Goal: Task Accomplishment & Management: Use online tool/utility

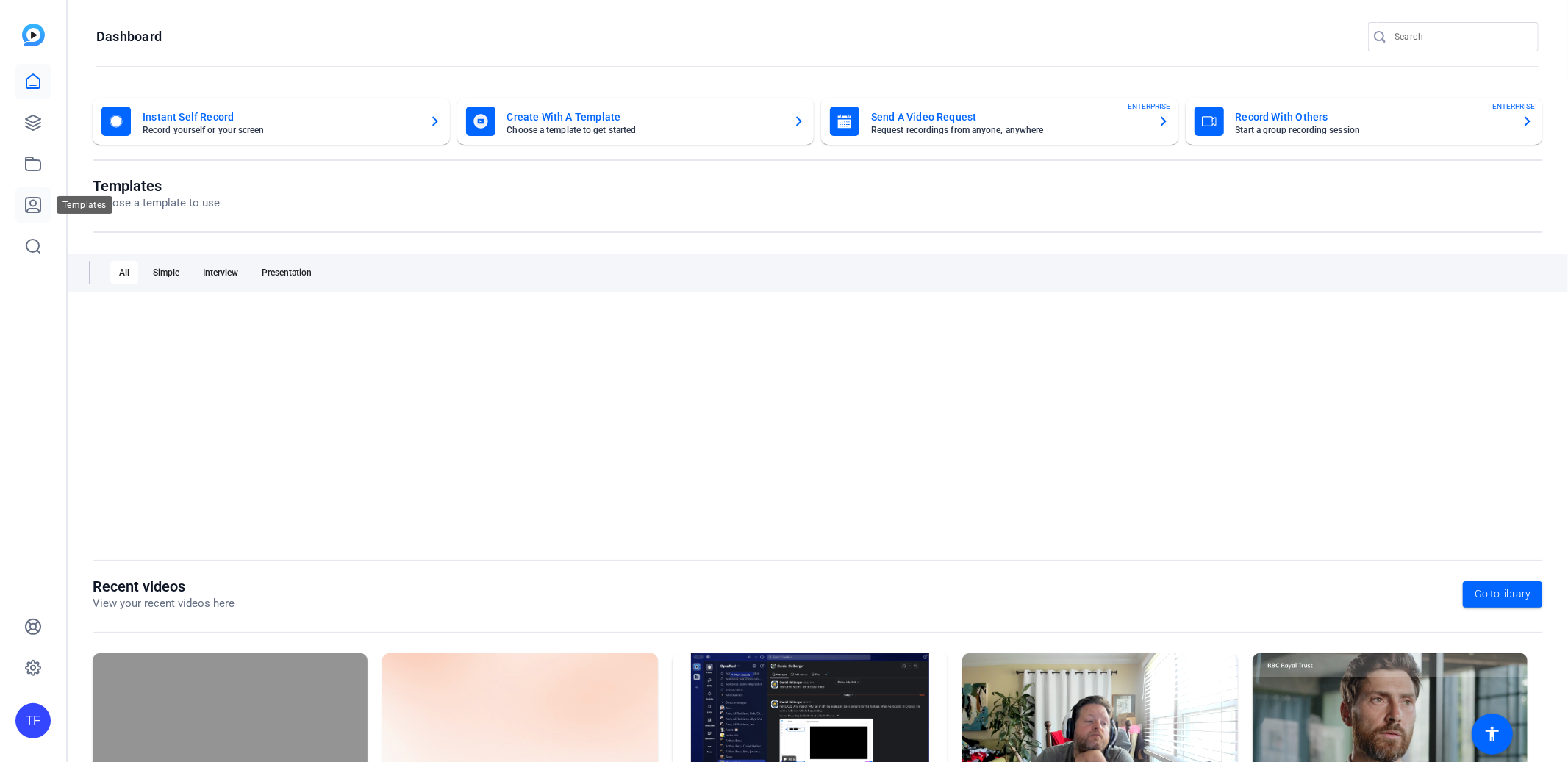
click at [33, 212] on icon at bounding box center [33, 205] width 15 height 15
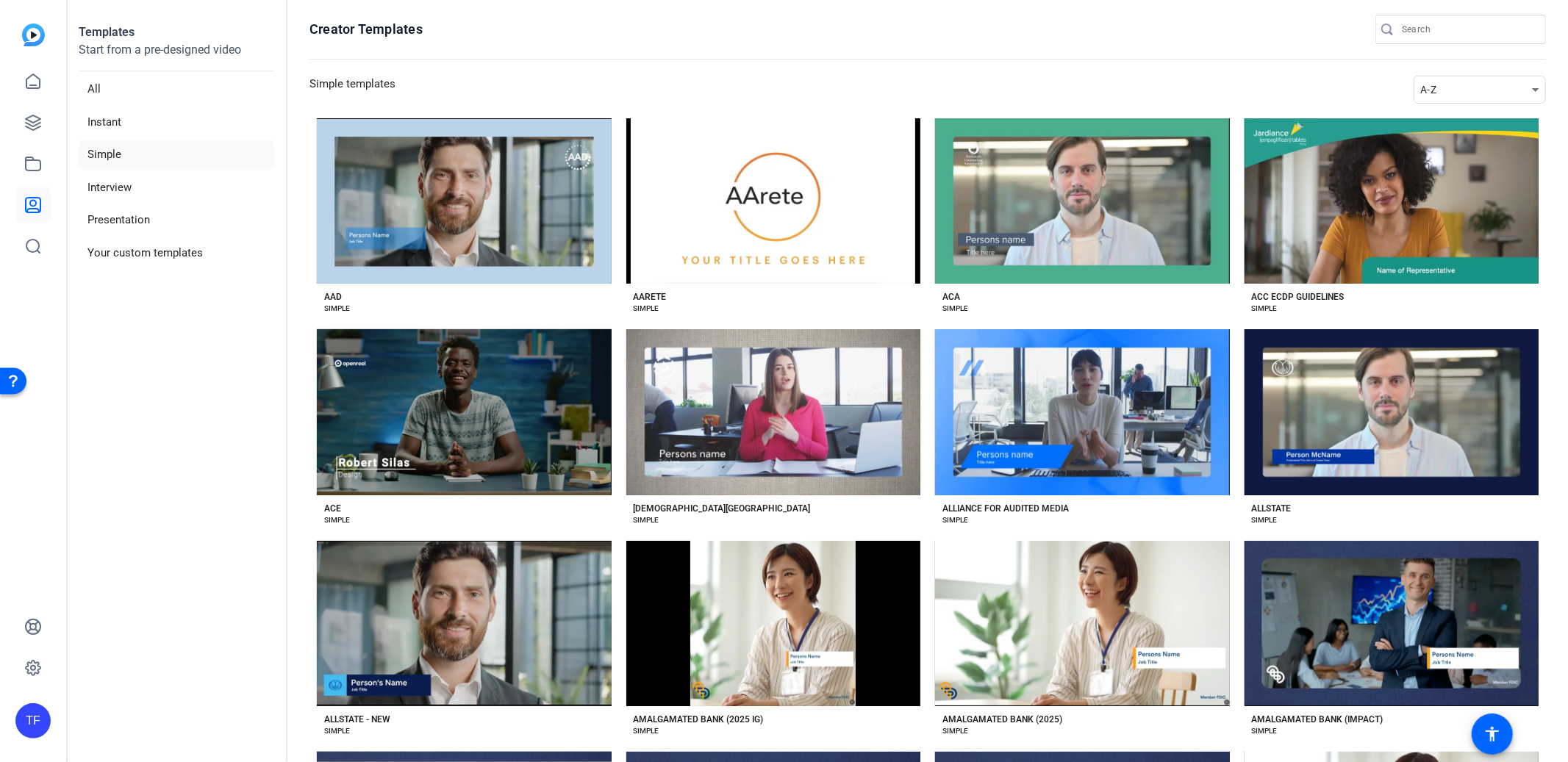
click at [1442, 91] on div "A-Z" at bounding box center [1476, 90] width 111 height 18
click at [1442, 108] on span "Newest" at bounding box center [1439, 116] width 31 height 18
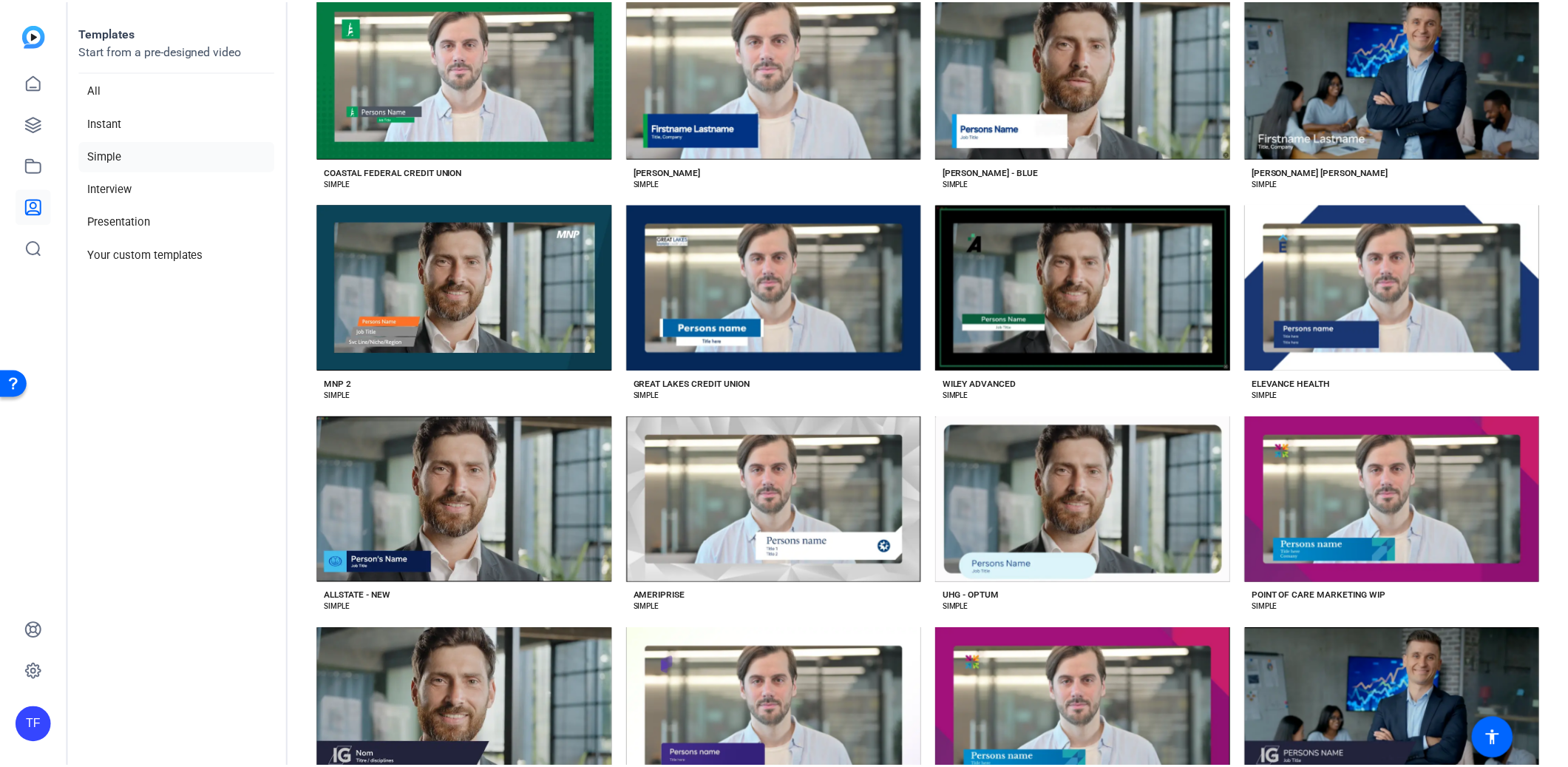
scroll to position [2693, 0]
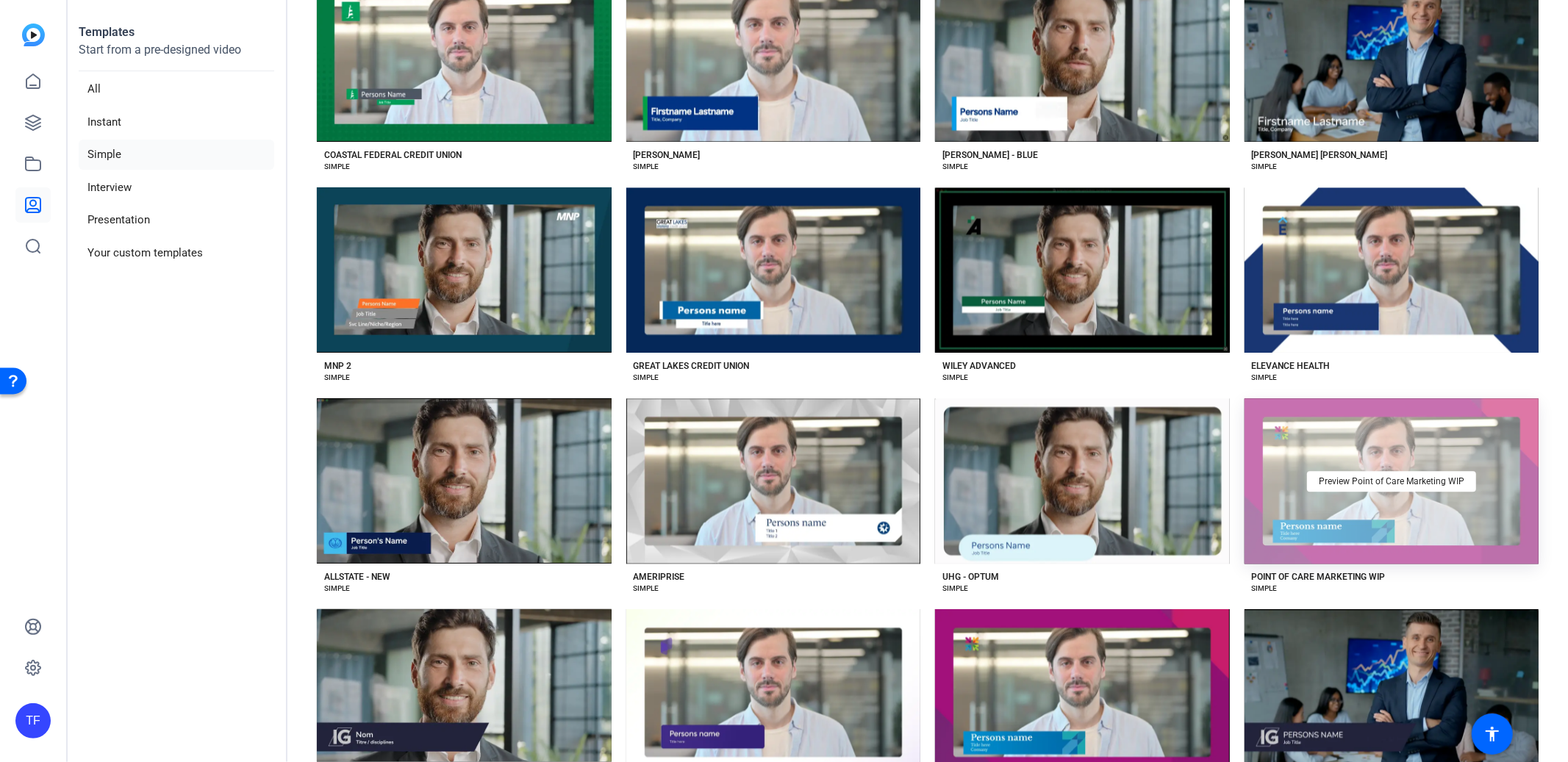
click at [1386, 488] on div "Preview Point of Care Marketing WIP" at bounding box center [1392, 481] width 295 height 166
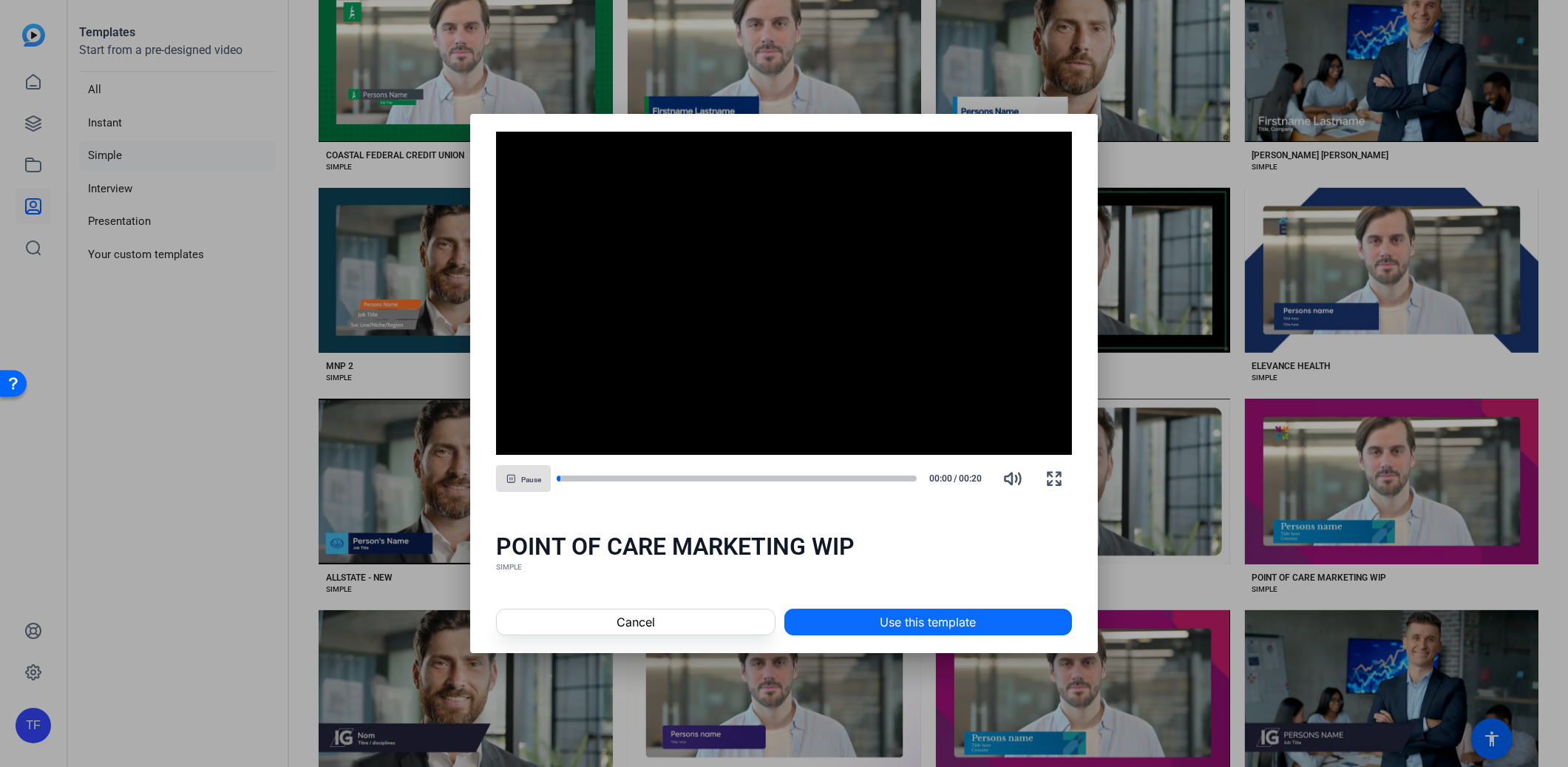
click at [872, 614] on span at bounding box center [928, 621] width 286 height 35
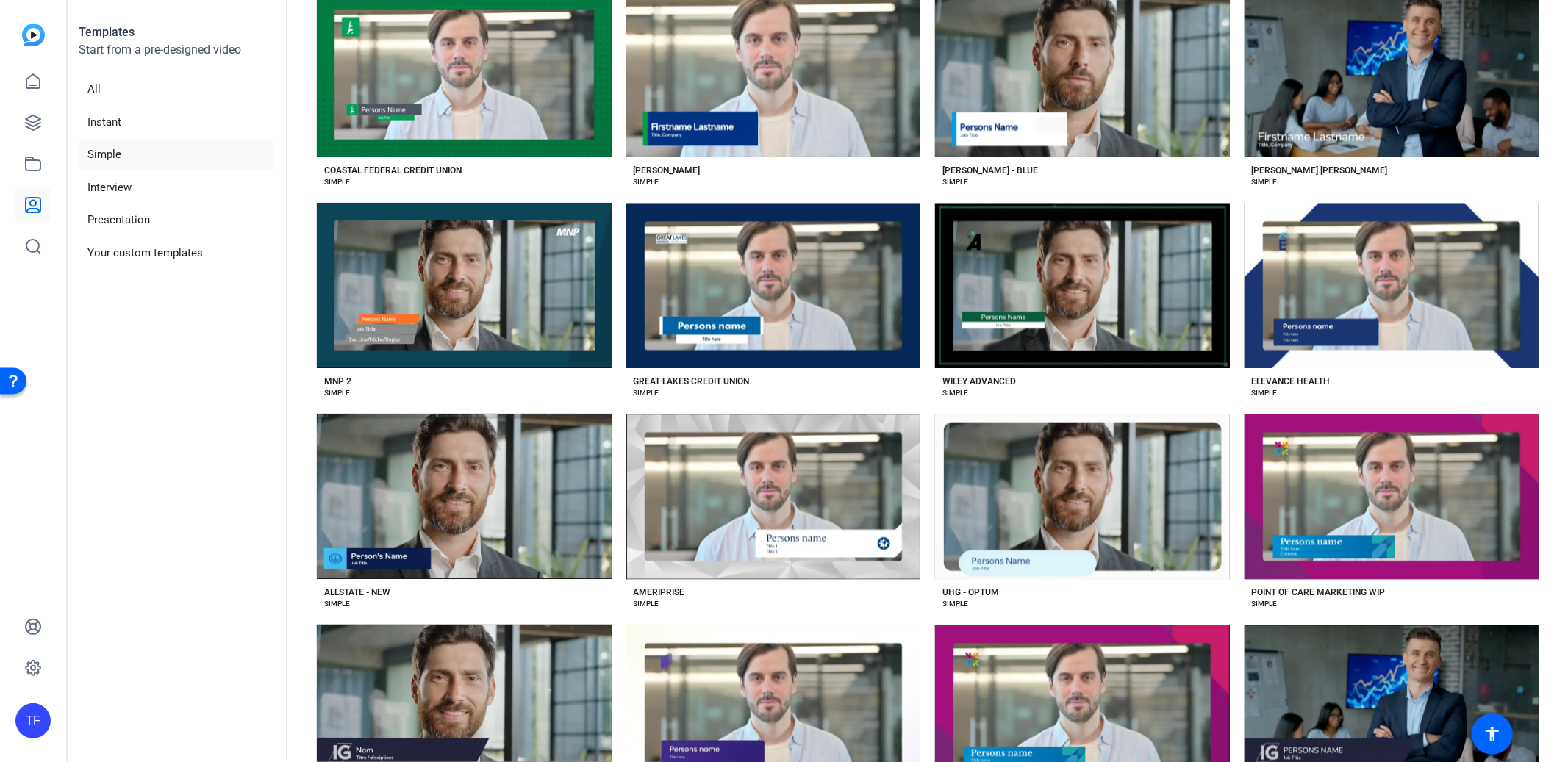
scroll to position [2675, 0]
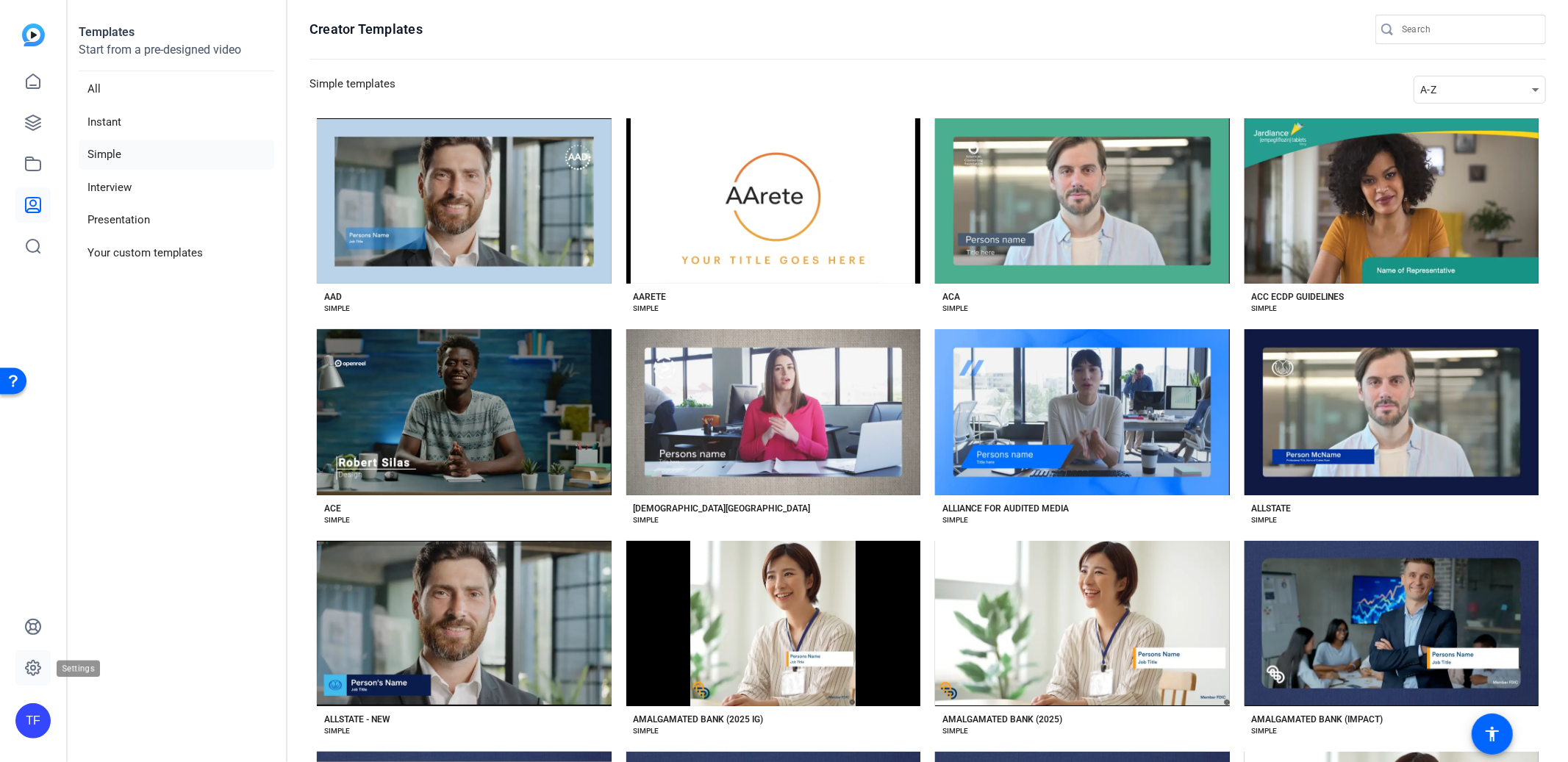
click at [33, 669] on icon at bounding box center [33, 668] width 18 height 18
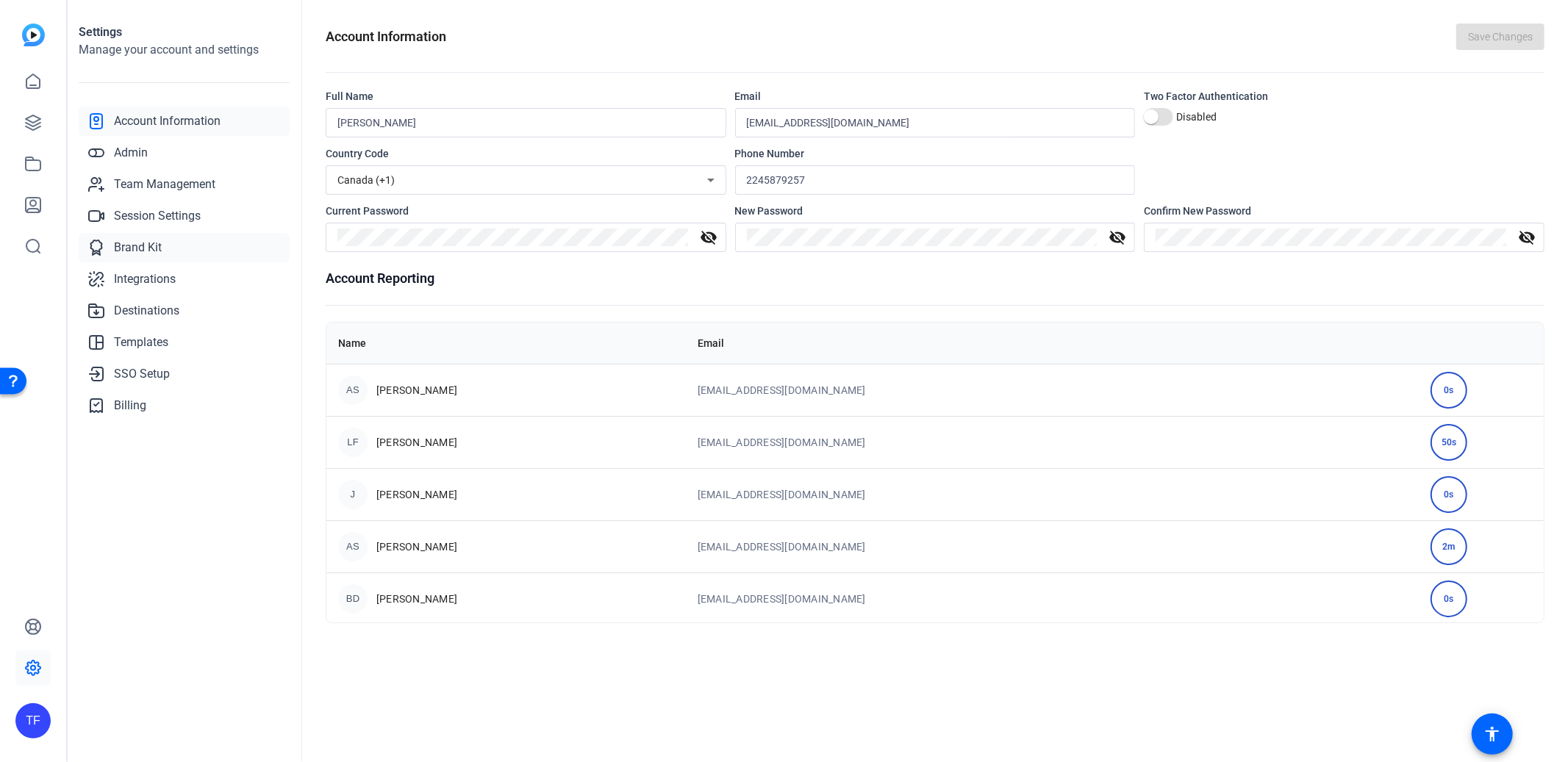
click at [132, 240] on span "Brand Kit" at bounding box center [137, 248] width 48 height 18
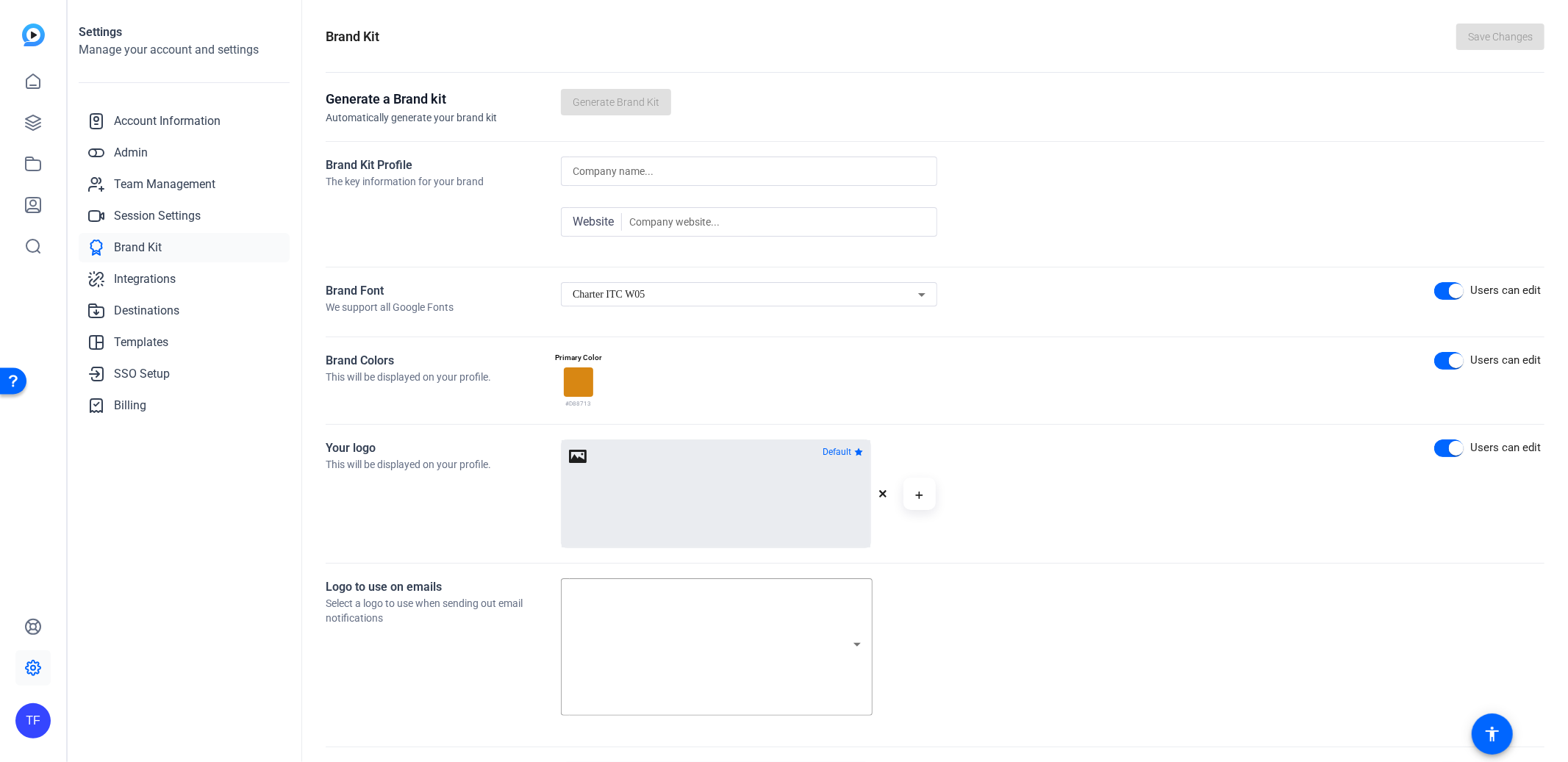
click at [663, 296] on div "Charter ITC W05" at bounding box center [745, 295] width 346 height 18
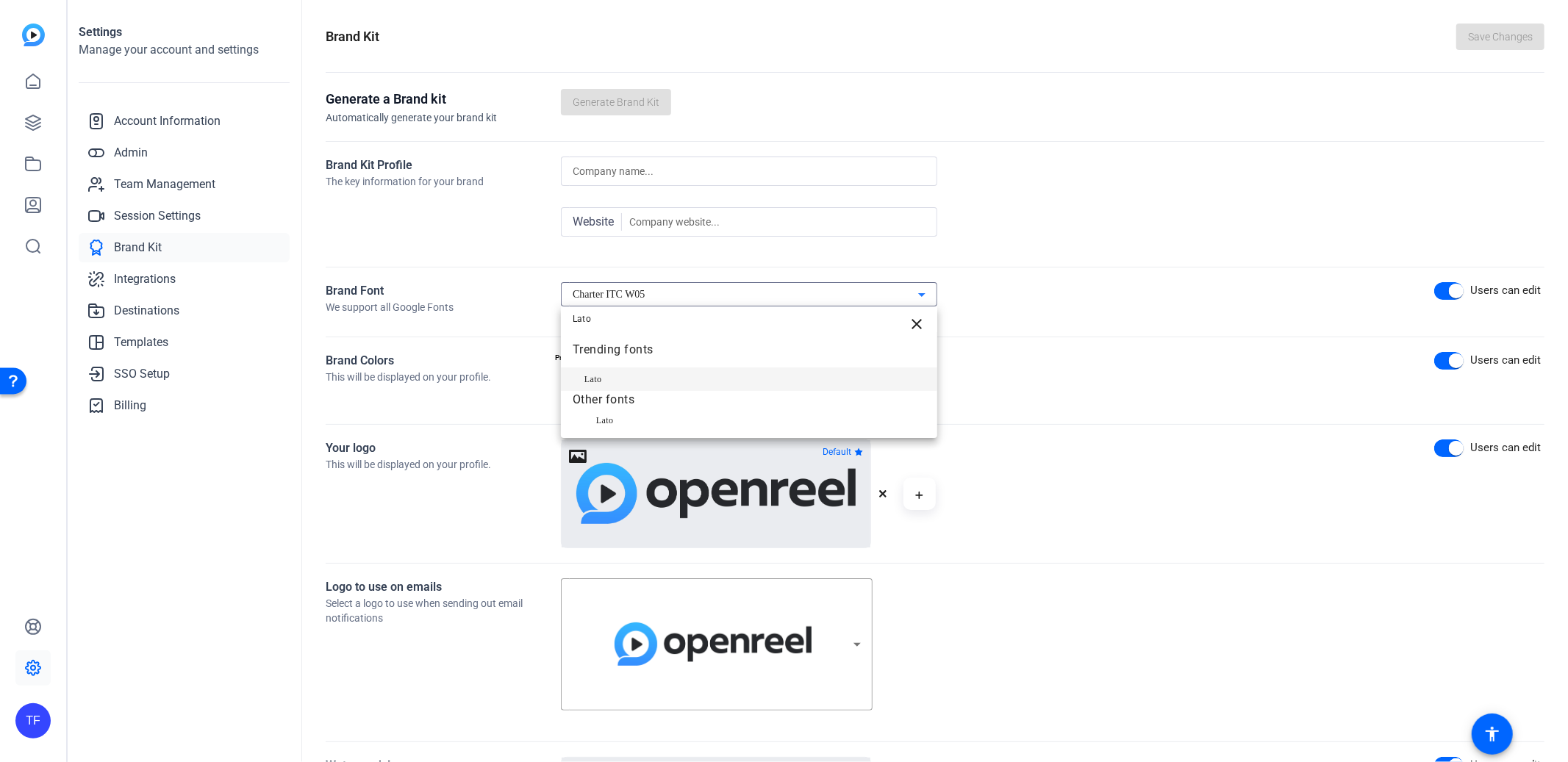
type input "Lato"
click at [609, 374] on mat-option "Lato" at bounding box center [749, 380] width 376 height 24
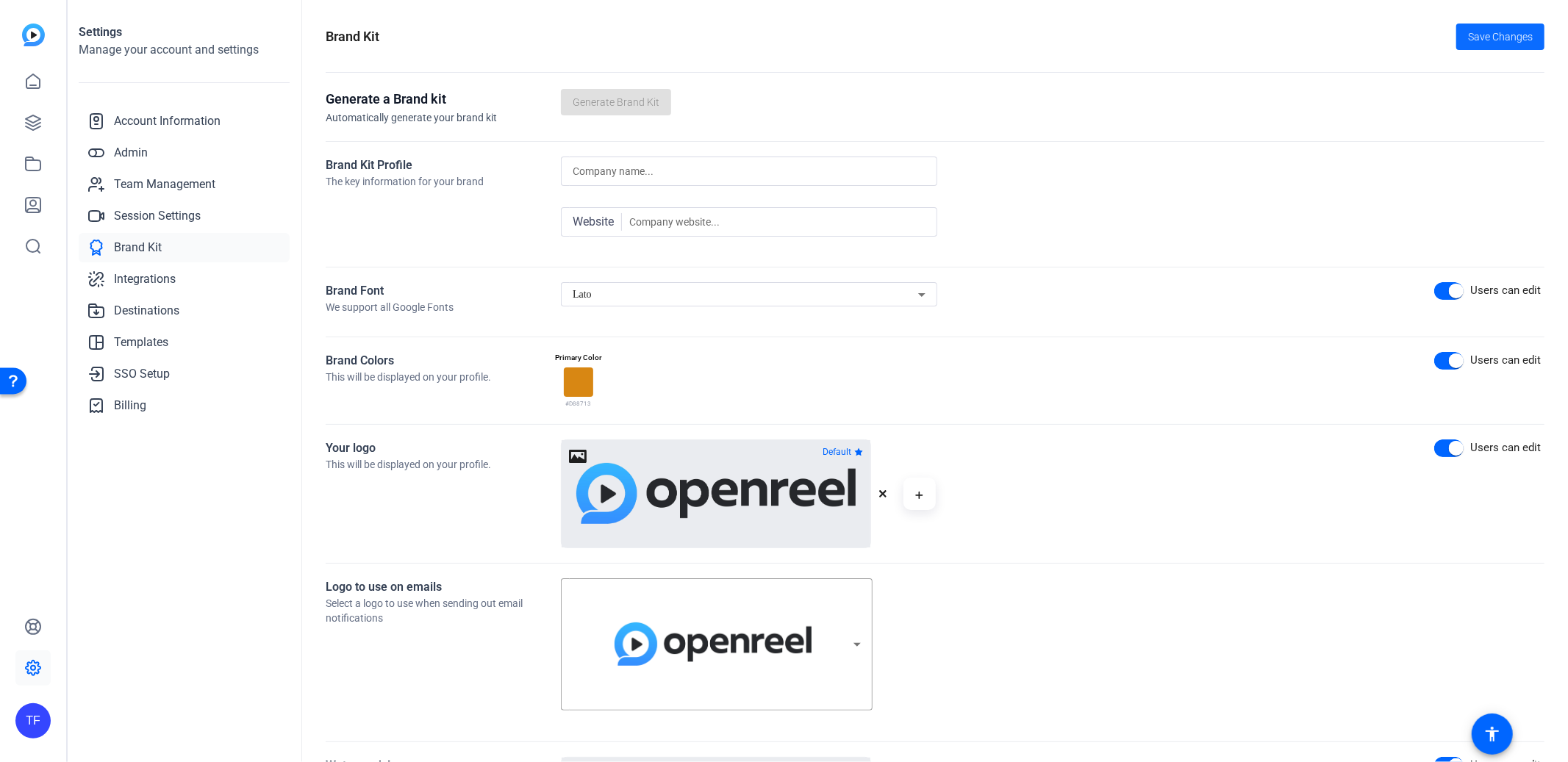
click at [1483, 44] on span "Save Changes" at bounding box center [1500, 37] width 65 height 16
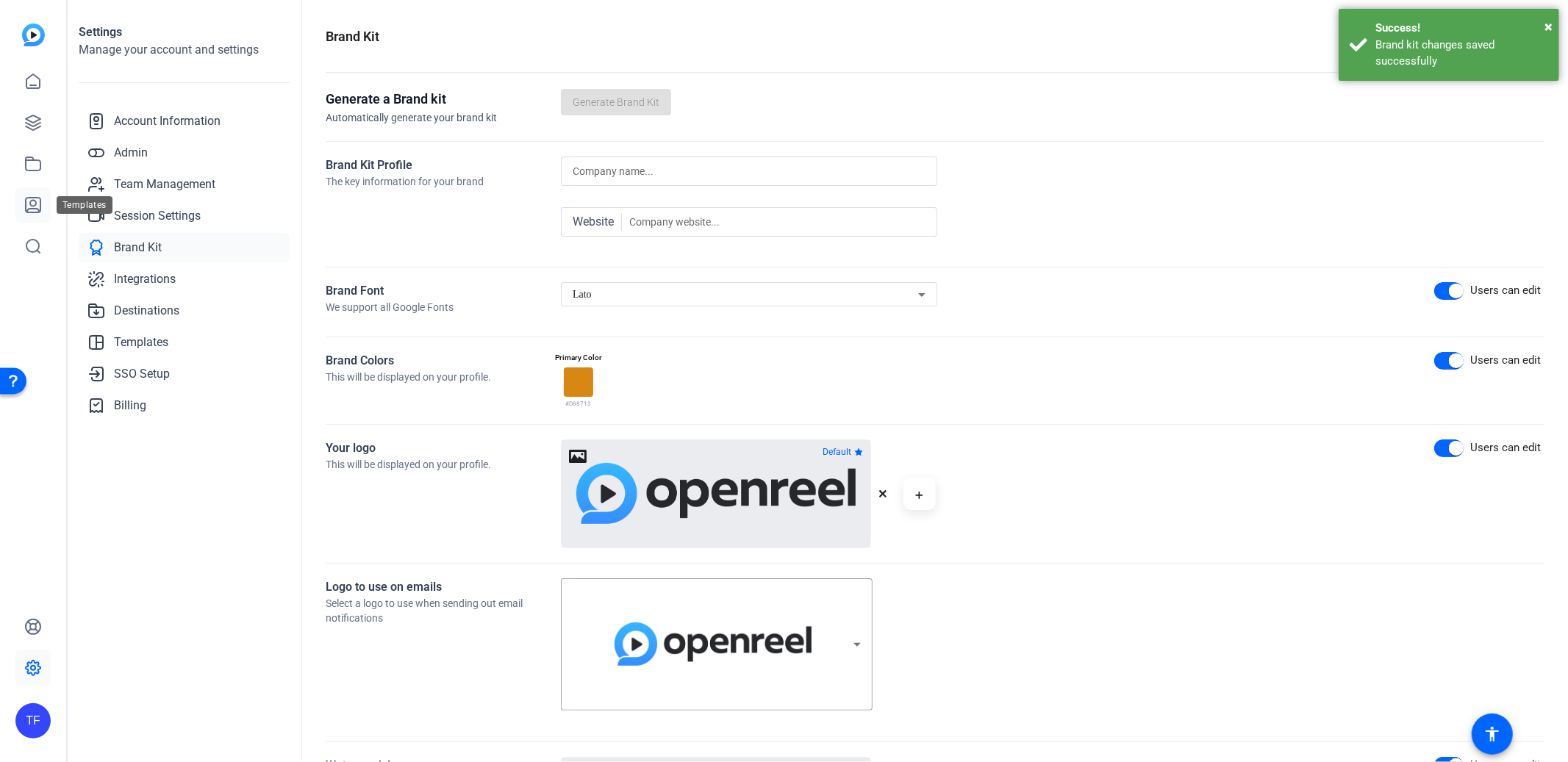
click at [30, 203] on icon at bounding box center [33, 205] width 18 height 18
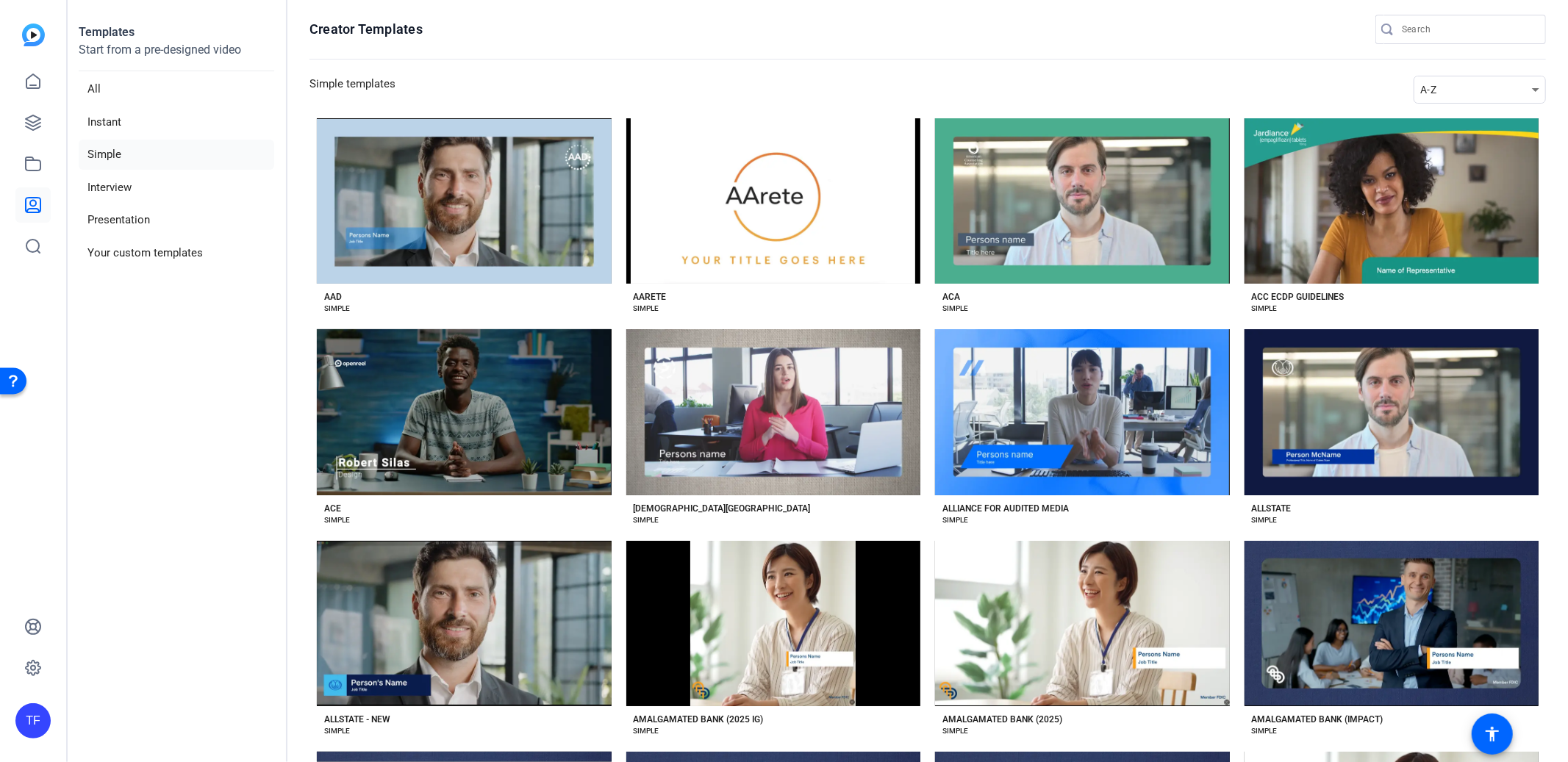
click at [1460, 85] on div "A-Z" at bounding box center [1476, 90] width 111 height 18
click at [1452, 114] on span "Newest" at bounding box center [1439, 116] width 31 height 18
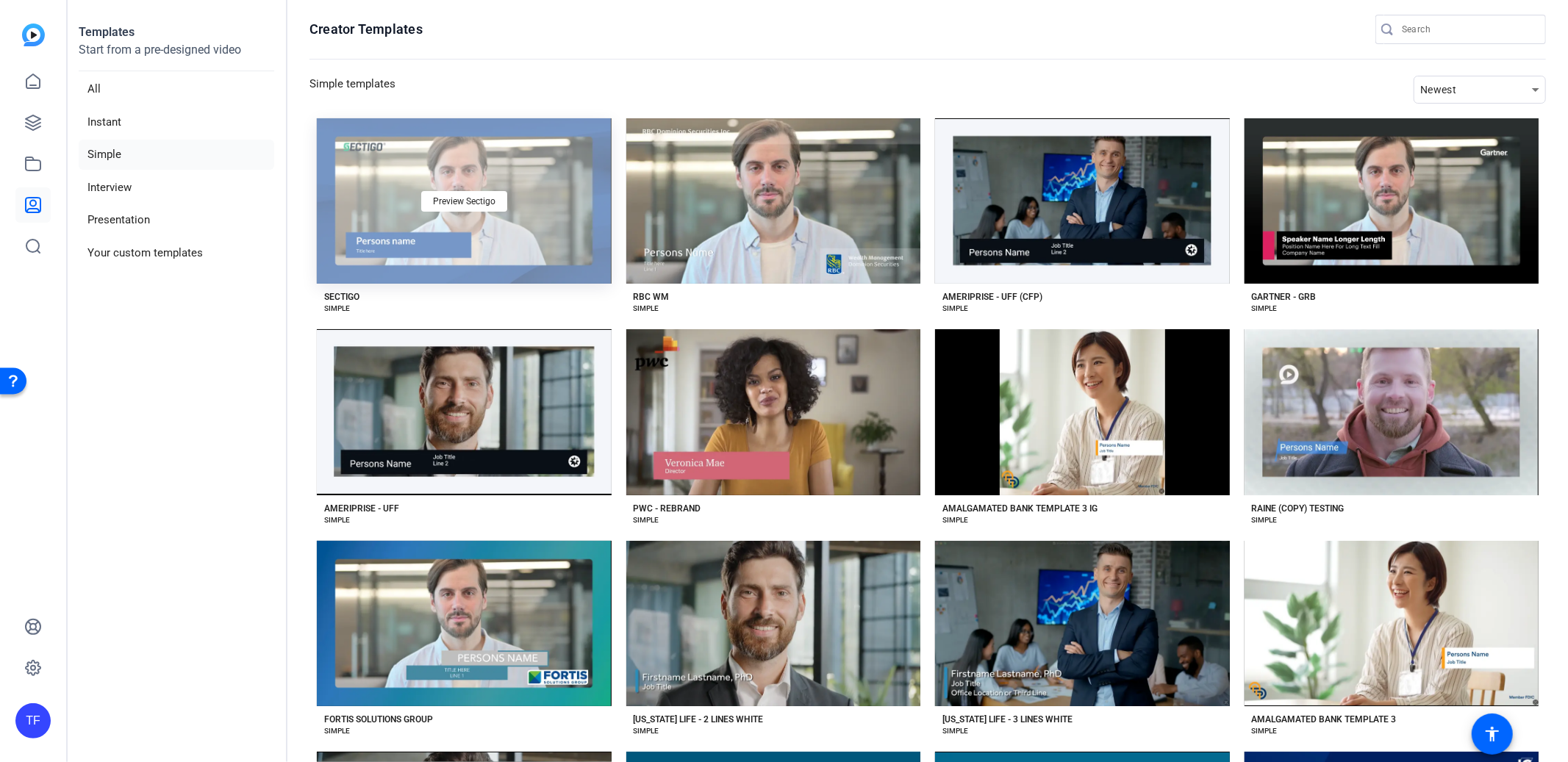
click at [486, 251] on div "Preview Sectigo" at bounding box center [464, 201] width 295 height 166
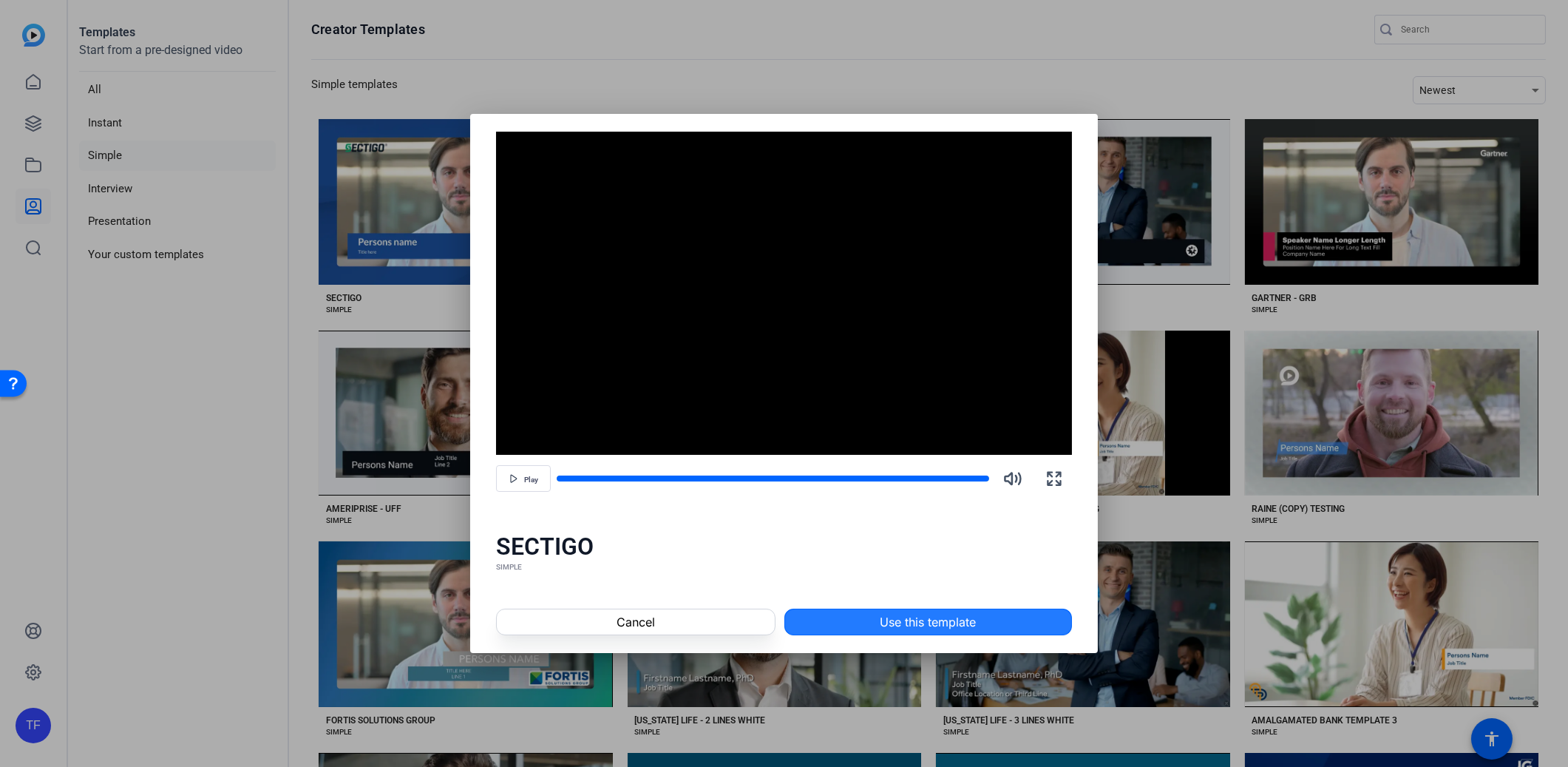
click at [935, 616] on span "Use this template" at bounding box center [927, 622] width 96 height 18
